Goal: Task Accomplishment & Management: Complete application form

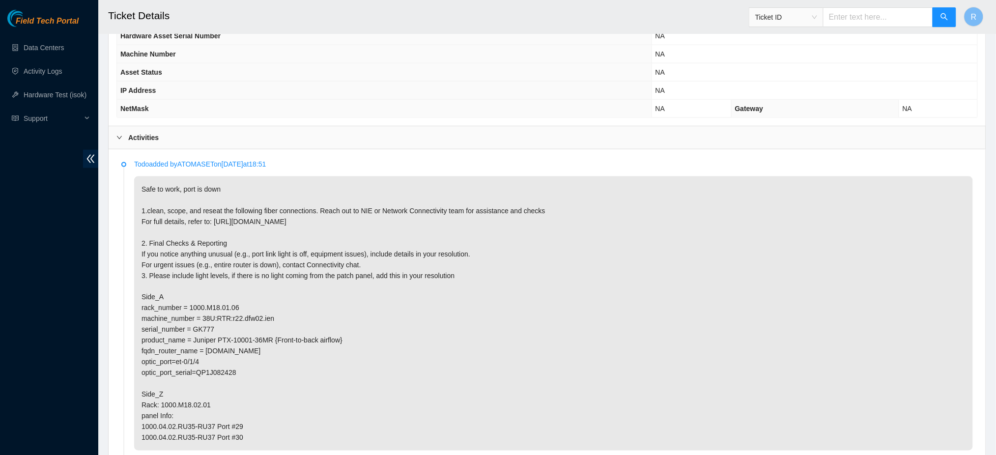
scroll to position [498, 0]
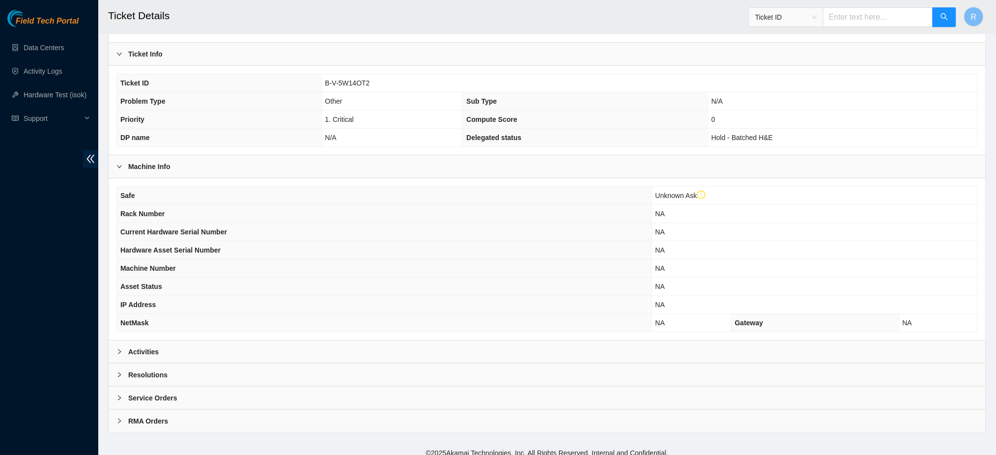
scroll to position [177, 0]
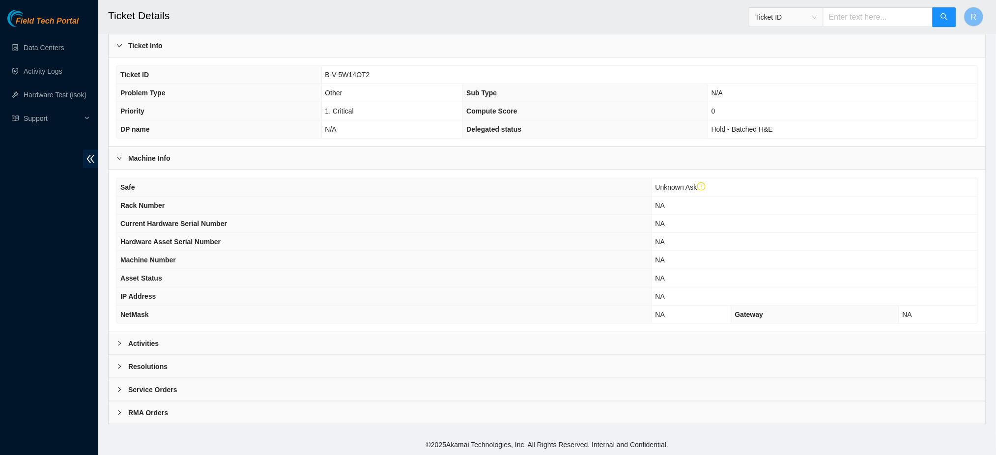
click at [393, 347] on div "Activities" at bounding box center [547, 343] width 877 height 23
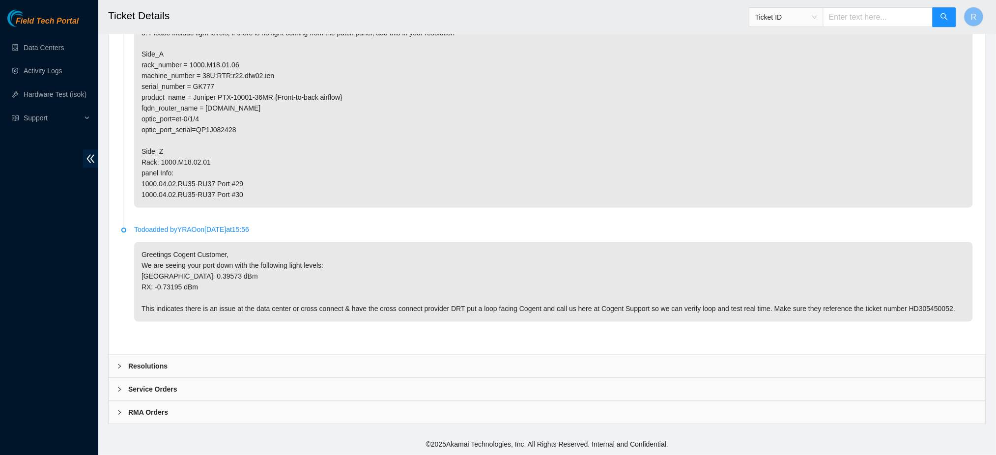
scroll to position [647, 0]
click at [373, 370] on div "Resolutions" at bounding box center [547, 366] width 877 height 23
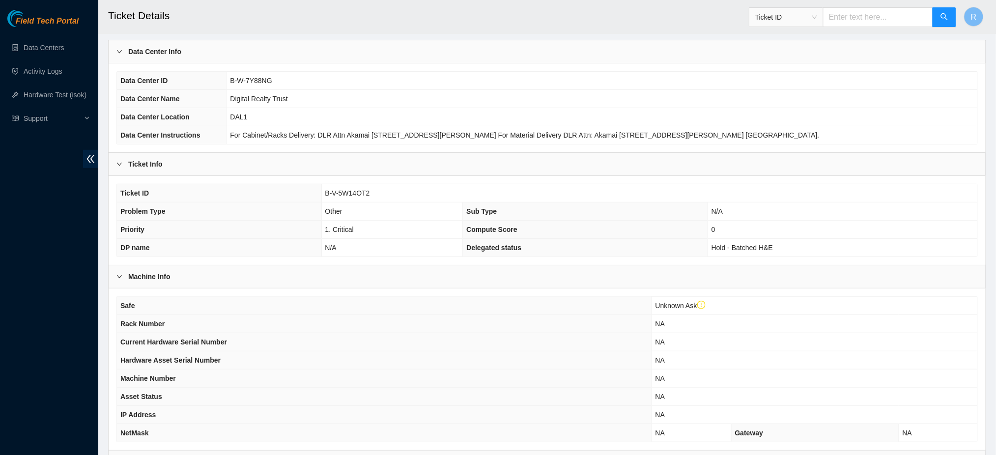
scroll to position [0, 0]
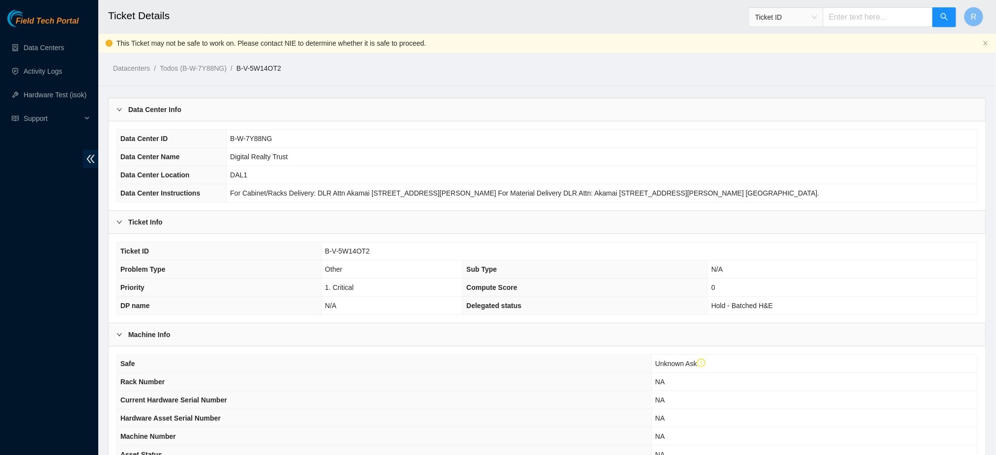
click at [353, 251] on span "B-V-5W14OT2" at bounding box center [347, 251] width 45 height 8
copy span "B-V-5W14OT2"
click at [372, 408] on th "Current Hardware Serial Number" at bounding box center [384, 400] width 534 height 18
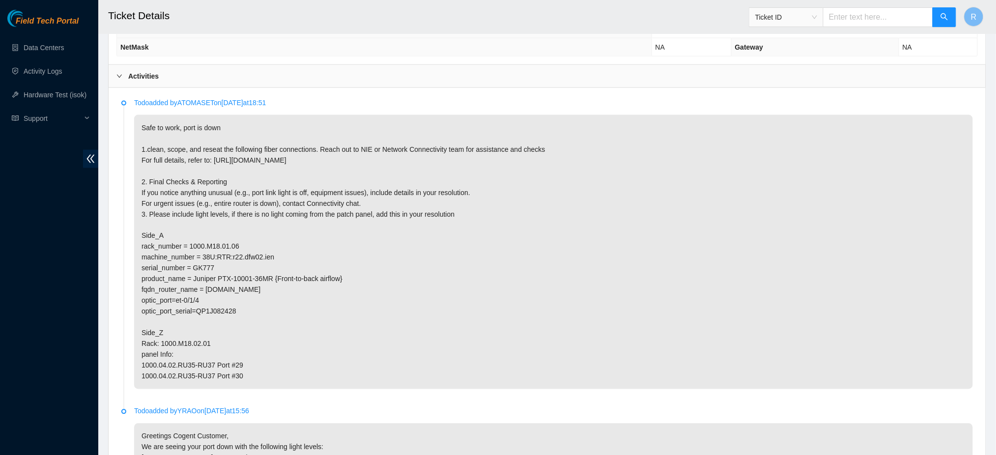
scroll to position [445, 0]
drag, startPoint x: 271, startPoint y: 256, endPoint x: 262, endPoint y: 260, distance: 9.9
click at [262, 260] on p "Safe to work, port is down 1.clean, scope, and reseat the following fiber conne…" at bounding box center [553, 250] width 839 height 274
click at [331, 302] on p "Safe to work, port is down 1.clean, scope, and reseat the following fiber conne…" at bounding box center [553, 250] width 839 height 274
drag, startPoint x: 215, startPoint y: 299, endPoint x: 206, endPoint y: 289, distance: 12.9
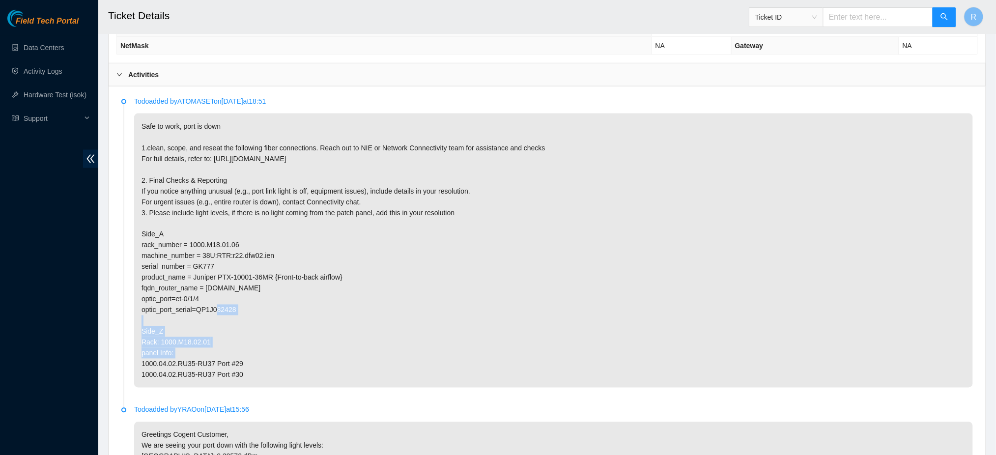
click at [206, 289] on p "Safe to work, port is down 1.clean, scope, and reseat the following fiber conne…" at bounding box center [553, 250] width 839 height 274
copy p "r22.dfw02.ien.netarch.akamai.com optic_port=et-0/1/4"
drag, startPoint x: 209, startPoint y: 344, endPoint x: 160, endPoint y: 344, distance: 49.1
click at [160, 344] on p "Safe to work, port is down 1.clean, scope, and reseat the following fiber conne…" at bounding box center [553, 250] width 839 height 274
copy p "1000.M18.02.01"
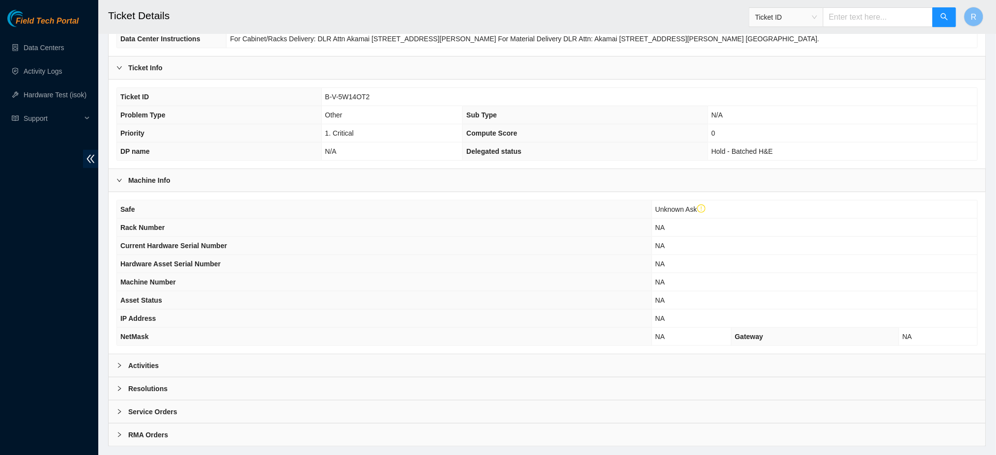
scroll to position [177, 0]
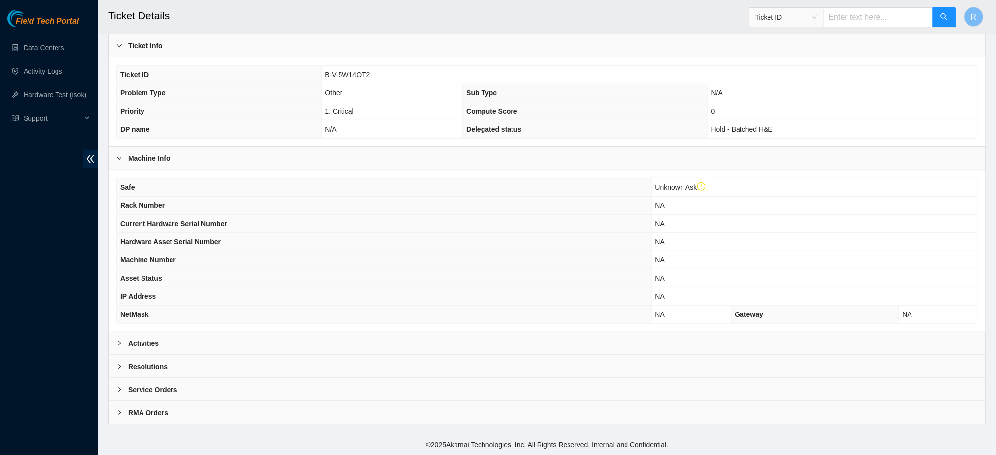
click at [346, 367] on div "Resolutions" at bounding box center [547, 366] width 877 height 23
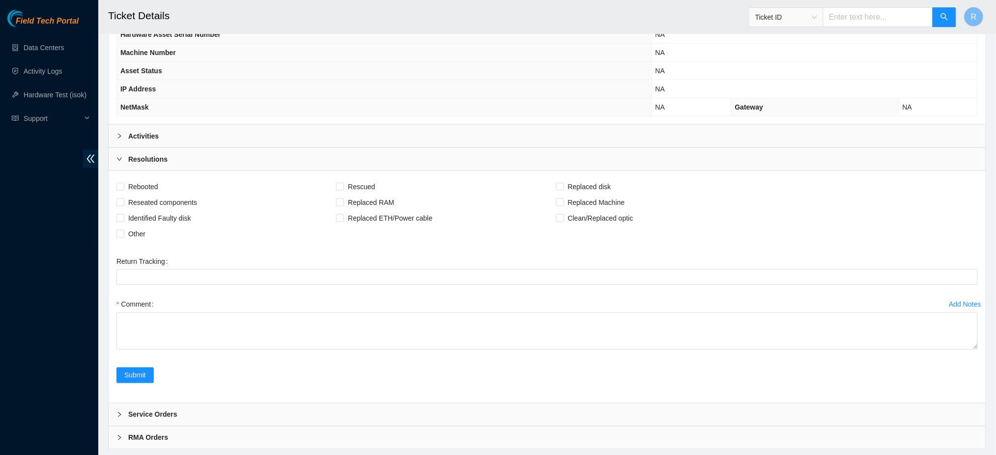
scroll to position [409, 0]
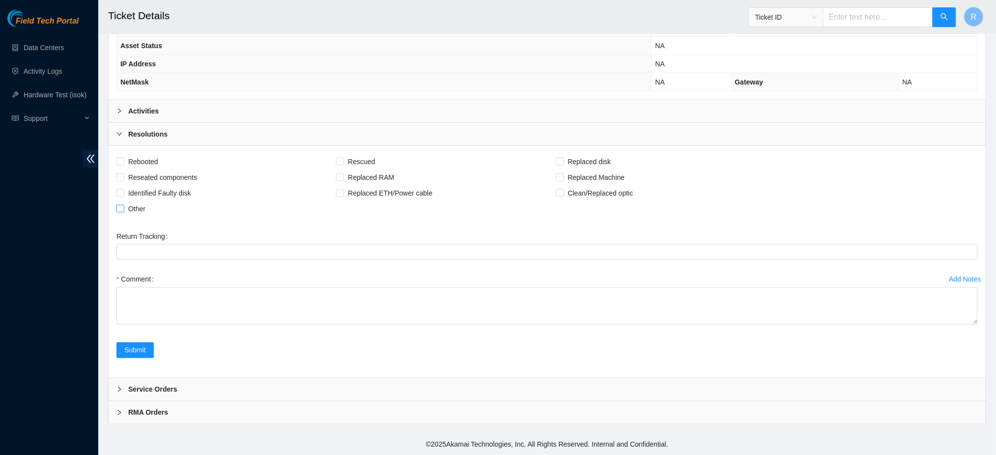
click at [135, 210] on span "Other" at bounding box center [136, 209] width 25 height 16
click at [123, 210] on input "Other" at bounding box center [119, 208] width 7 height 7
checkbox input "true"
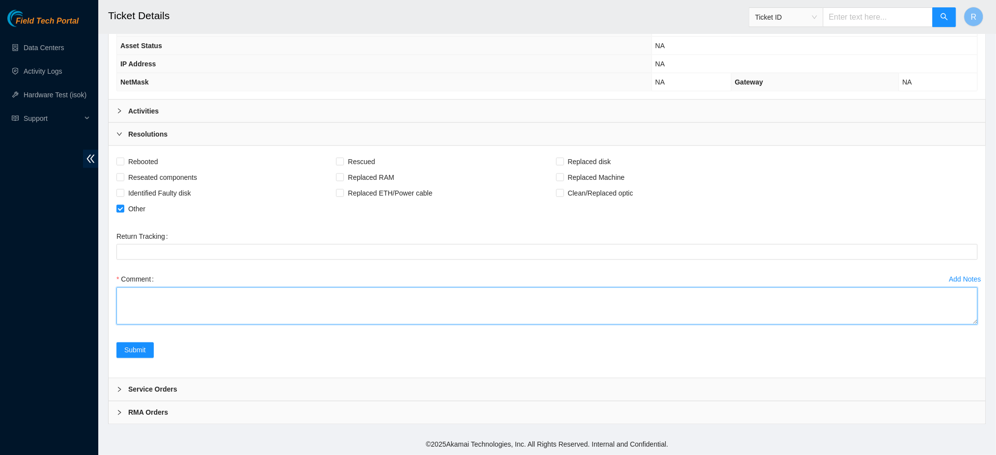
click at [209, 310] on textarea "Comment" at bounding box center [546, 305] width 861 height 37
paste textarea "You 9/25/2025 1:25 PM • B-V-5W14OT2 @r22.dfw02.ien et-0/1/4 Tx: 2.71 dBm Rx: no…"
type textarea "B-V-5W14OT2 @r22.dfw02.ien et-0/1/4 Tx: 2.71 dBm Rx: nothing interface comes up…"
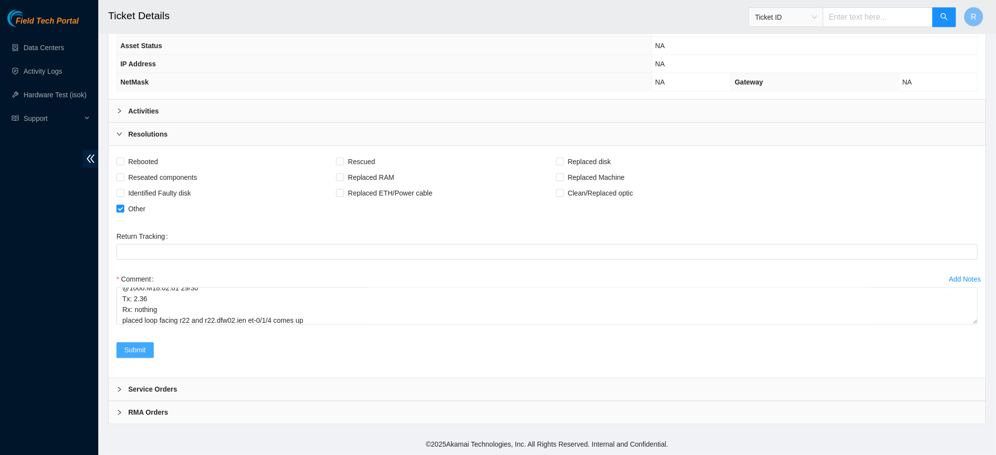
click at [135, 346] on span "Submit" at bounding box center [135, 350] width 22 height 11
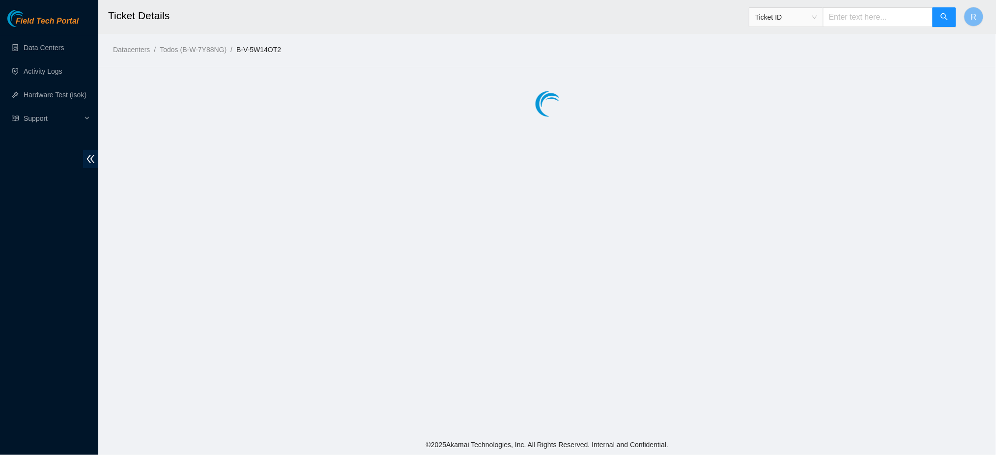
scroll to position [0, 0]
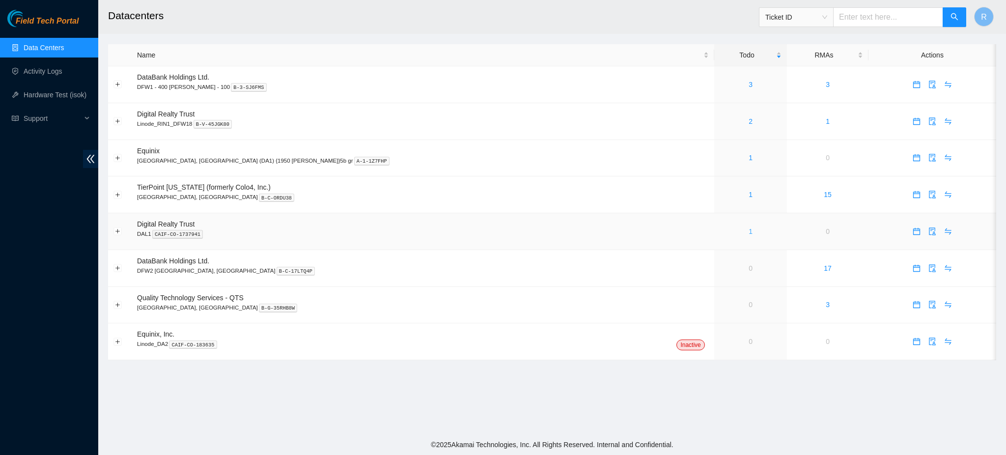
click at [749, 231] on link "1" at bounding box center [751, 231] width 4 height 8
